Goal: Information Seeking & Learning: Learn about a topic

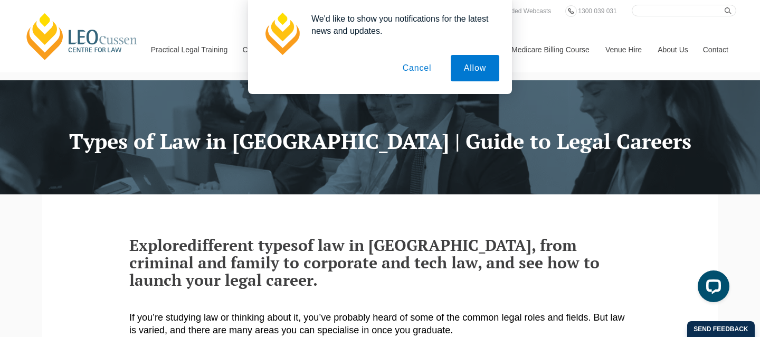
click at [413, 59] on button "Cancel" at bounding box center [416, 68] width 55 height 26
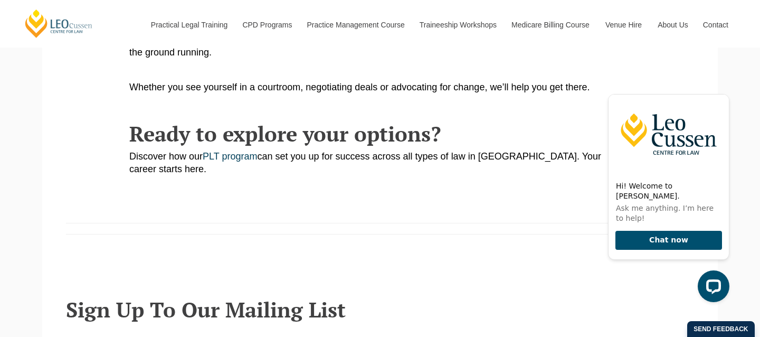
scroll to position [1431, 0]
